Goal: Task Accomplishment & Management: Manage account settings

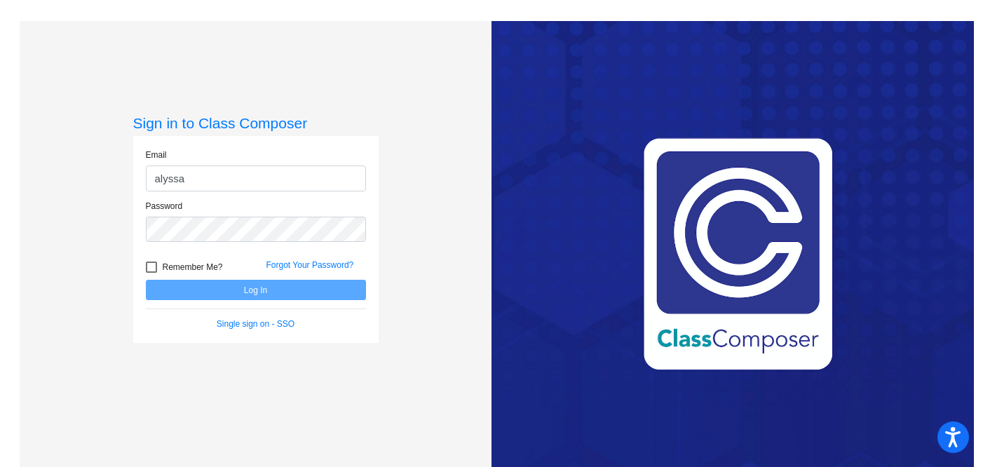
type input "[EMAIL_ADDRESS][DOMAIN_NAME]"
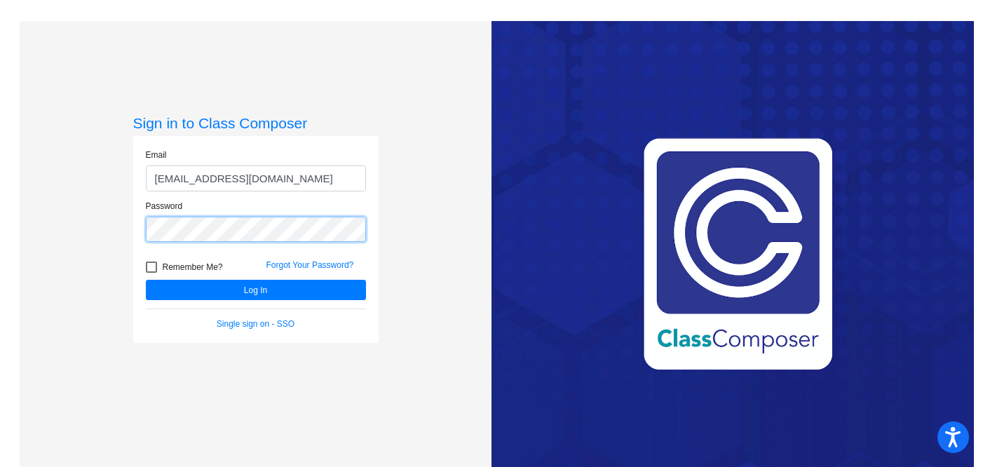
click at [146, 280] on button "Log In" at bounding box center [256, 290] width 220 height 20
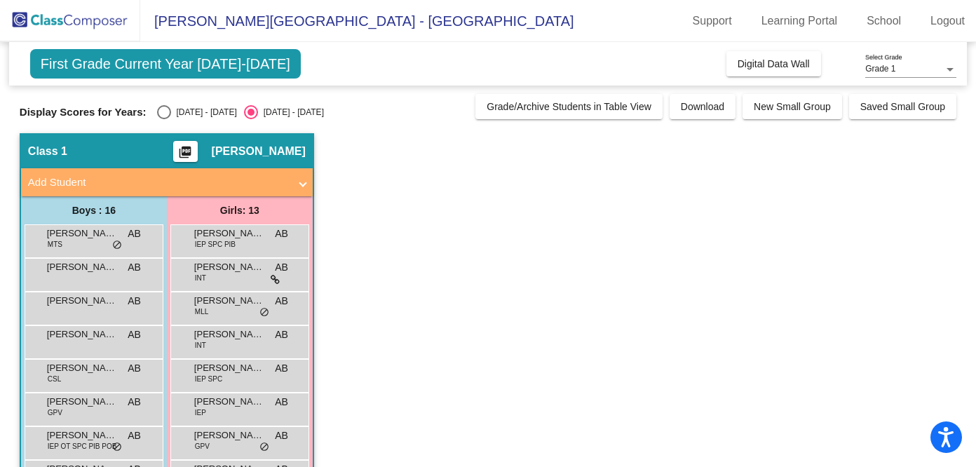
click at [297, 178] on span "Add Student" at bounding box center [164, 183] width 272 height 16
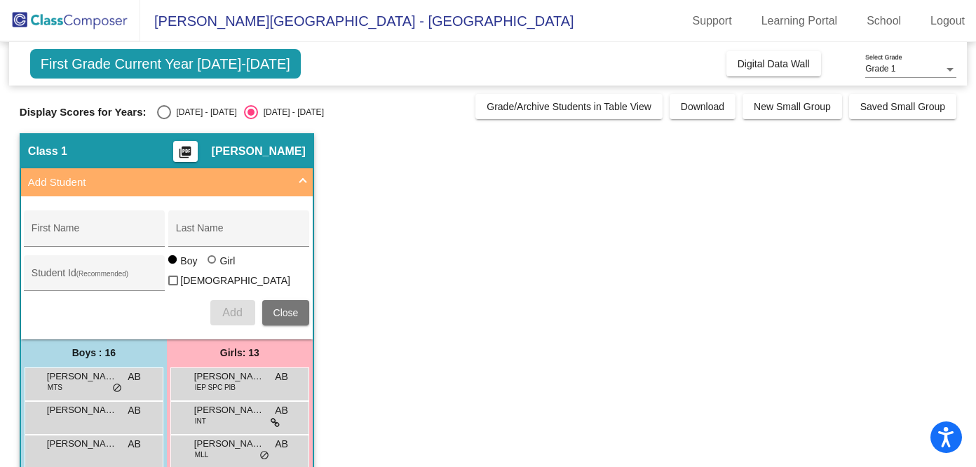
click at [297, 178] on span "Add Student" at bounding box center [164, 183] width 272 height 16
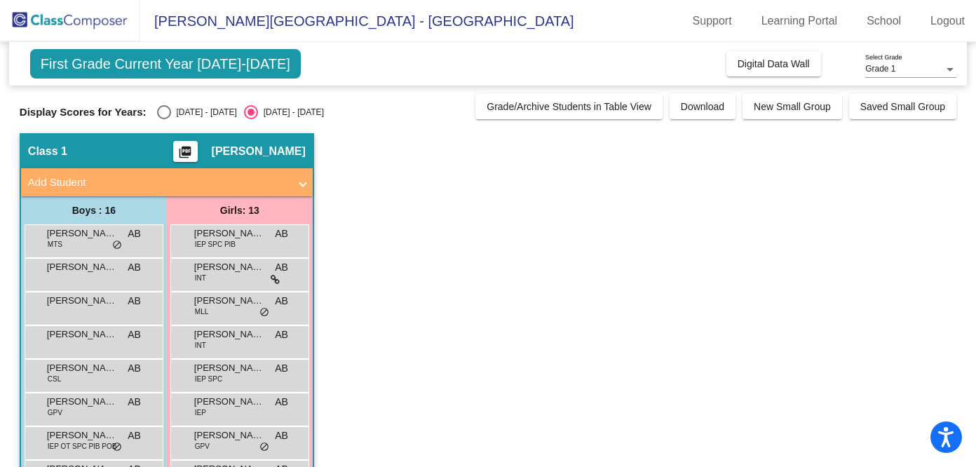
click at [269, 149] on span "[PERSON_NAME]" at bounding box center [259, 151] width 94 height 14
click at [194, 69] on span "First Grade Current Year [DATE]-[DATE]" at bounding box center [165, 63] width 271 height 29
click at [259, 24] on span "[PERSON_NAME][GEOGRAPHIC_DATA] - [GEOGRAPHIC_DATA]" at bounding box center [357, 21] width 434 height 22
click at [152, 55] on span "First Grade Current Year [DATE]-[DATE]" at bounding box center [165, 63] width 271 height 29
click at [119, 79] on div "First Grade Current Year [DATE]-[DATE] Add, Move, or Retain Students Off On Inc…" at bounding box center [488, 63] width 958 height 43
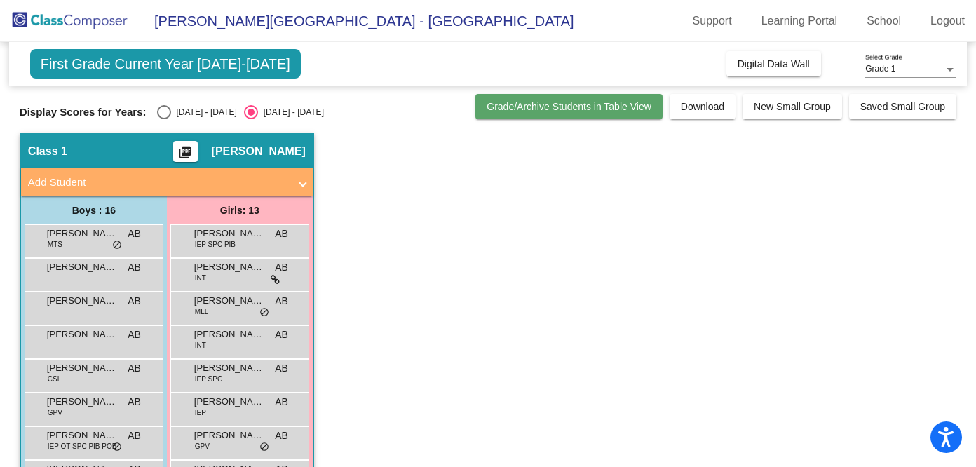
click at [593, 110] on span "Grade/Archive Students in Table View" at bounding box center [569, 106] width 165 height 11
click at [313, 178] on div "Class 1 picture_as_pdf [PERSON_NAME] Add Student First Name Last Name Student I…" at bounding box center [167, 452] width 294 height 638
click at [306, 179] on mat-expansion-panel-header "Add Student" at bounding box center [167, 182] width 292 height 28
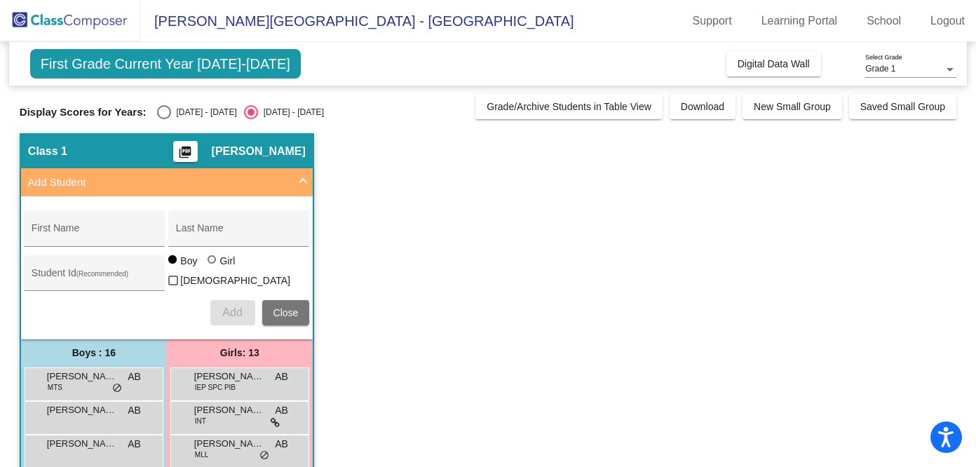
click at [306, 177] on mat-expansion-panel-header "Add Student" at bounding box center [167, 182] width 292 height 28
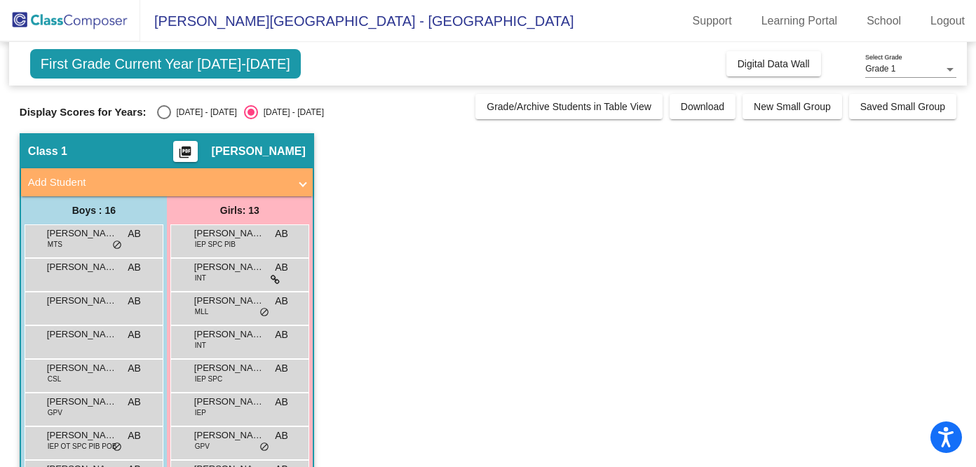
click at [157, 109] on div "Select an option" at bounding box center [164, 112] width 14 height 14
click at [163, 119] on input "[DATE] - [DATE]" at bounding box center [163, 119] width 1 height 1
radio input "true"
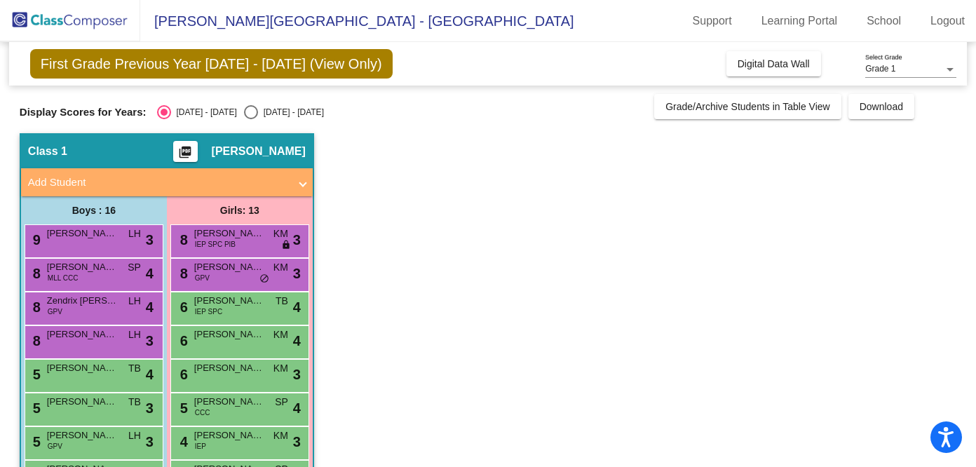
click at [244, 114] on div "Select an option" at bounding box center [251, 112] width 14 height 14
click at [250, 119] on input "[DATE] - [DATE]" at bounding box center [250, 119] width 1 height 1
radio input "true"
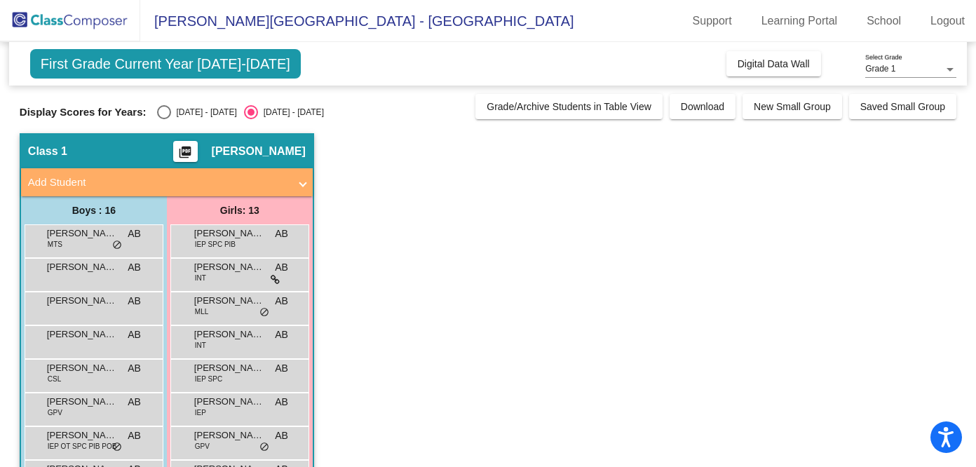
click at [158, 109] on div "Select an option" at bounding box center [164, 112] width 14 height 14
click at [163, 119] on input "[DATE] - [DATE]" at bounding box center [163, 119] width 1 height 1
radio input "true"
